Goal: Task Accomplishment & Management: Manage account settings

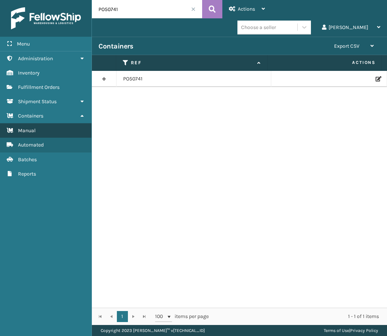
click at [50, 130] on link "Manual" at bounding box center [45, 130] width 91 height 14
click at [107, 10] on input "PO50741" at bounding box center [147, 9] width 110 height 18
paste input "882"
type input "PO50882"
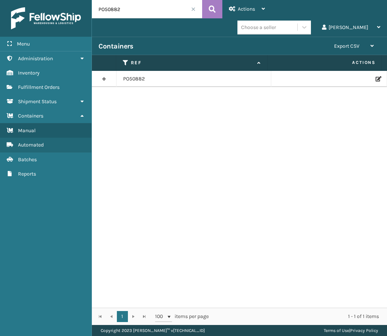
click at [375, 76] on td at bounding box center [329, 79] width 116 height 16
click at [375, 76] on icon at bounding box center [377, 78] width 4 height 5
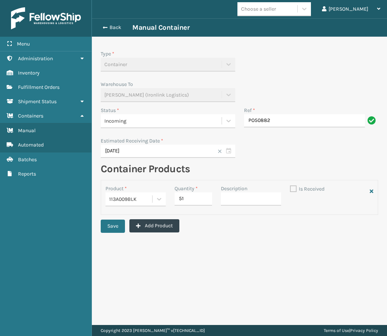
click at [153, 118] on div "Incoming" at bounding box center [160, 121] width 113 height 8
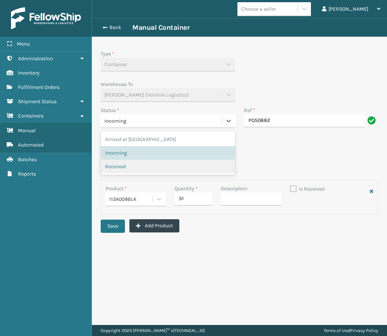
click at [126, 165] on span "Received" at bounding box center [115, 167] width 21 height 8
checkbox input "true"
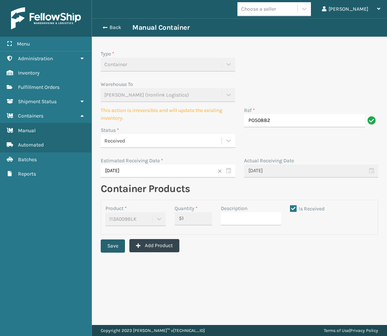
click at [105, 252] on button "Save" at bounding box center [113, 245] width 24 height 13
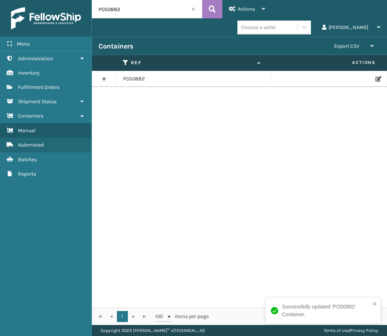
click at [115, 9] on input "PO50882" at bounding box center [147, 9] width 110 height 18
paste input "141"
type input "PO50141"
click at [375, 76] on icon at bounding box center [377, 78] width 4 height 5
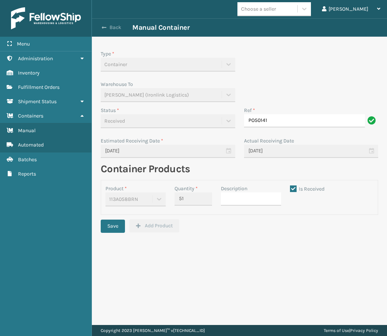
click at [117, 28] on button "Back" at bounding box center [115, 27] width 34 height 7
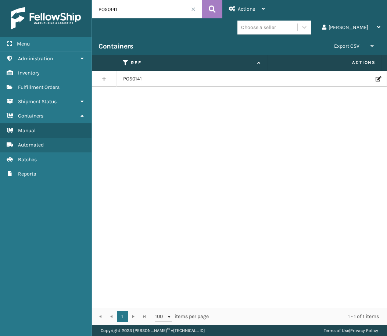
click at [124, 9] on input "PO50141" at bounding box center [147, 9] width 110 height 18
drag, startPoint x: 122, startPoint y: 8, endPoint x: 75, endPoint y: 18, distance: 47.6
click at [75, 0] on div "Menu Administration Inventory Fulfillment Orders Shipment Status Containers Man…" at bounding box center [193, 0] width 387 height 0
paste input "15"
type input "PO50115"
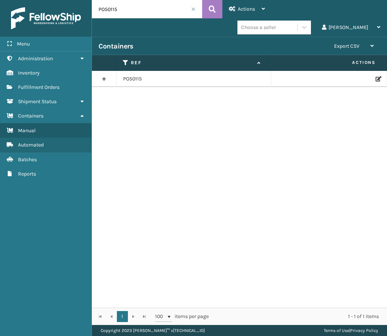
click at [375, 77] on icon at bounding box center [377, 78] width 4 height 5
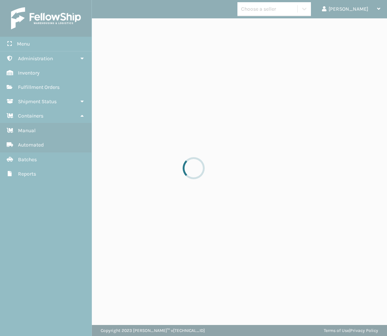
click at [372, 80] on div at bounding box center [193, 168] width 387 height 336
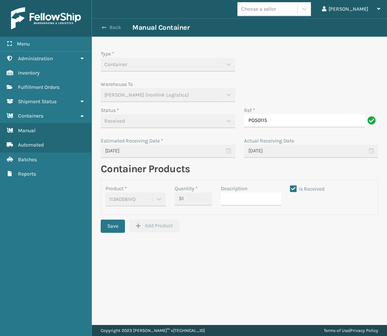
click at [118, 27] on button "Back" at bounding box center [115, 27] width 34 height 7
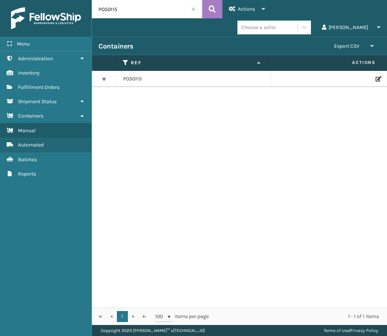
click at [122, 11] on input "PO50115" at bounding box center [147, 9] width 110 height 18
paste input "741"
type input "PO50741"
click at [369, 79] on div at bounding box center [329, 78] width 102 height 5
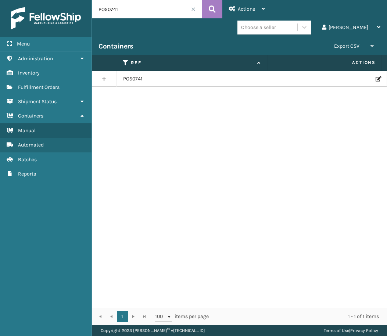
click at [375, 79] on icon at bounding box center [377, 78] width 4 height 5
